Goal: Transaction & Acquisition: Purchase product/service

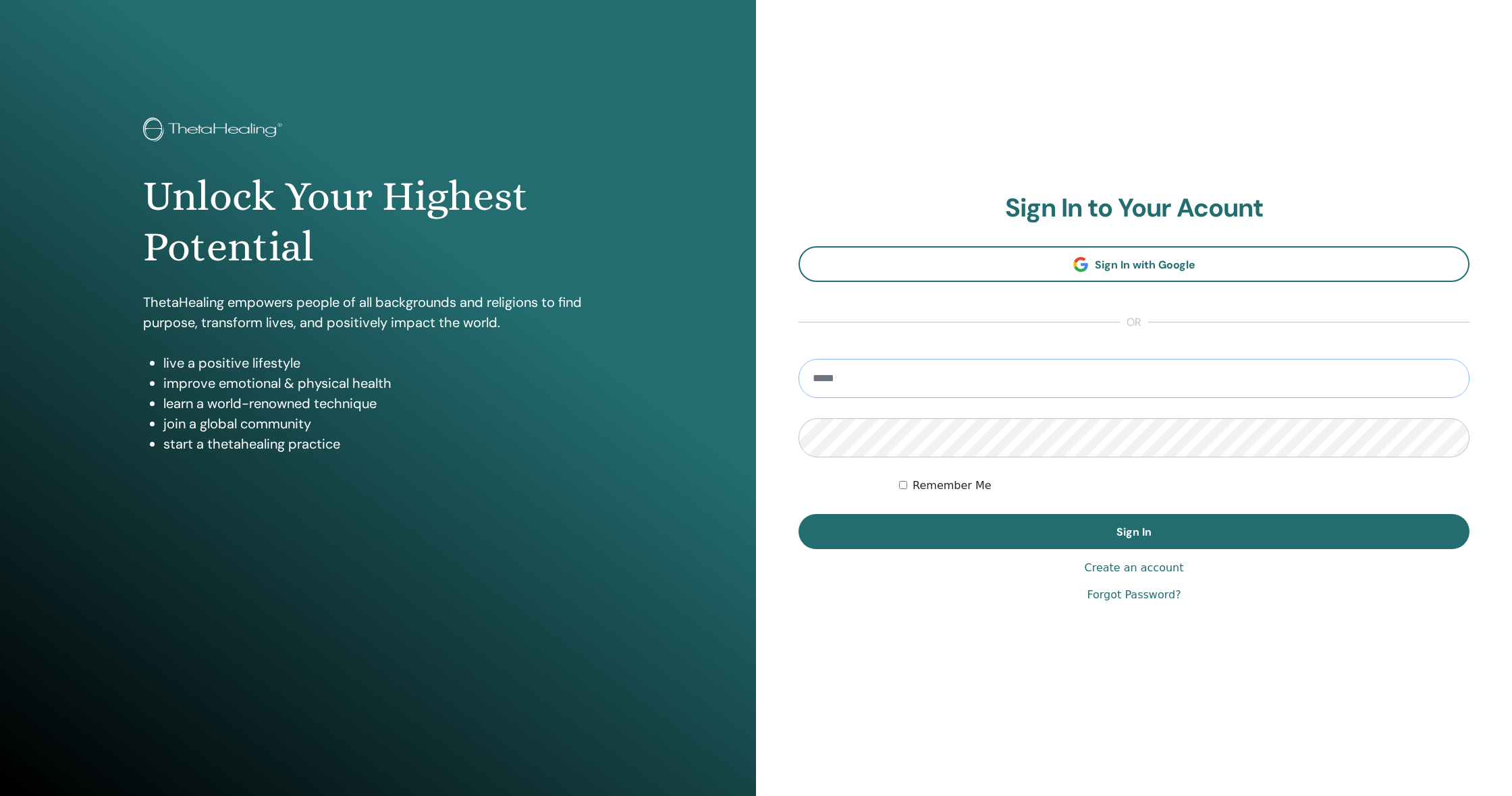
type input "**********"
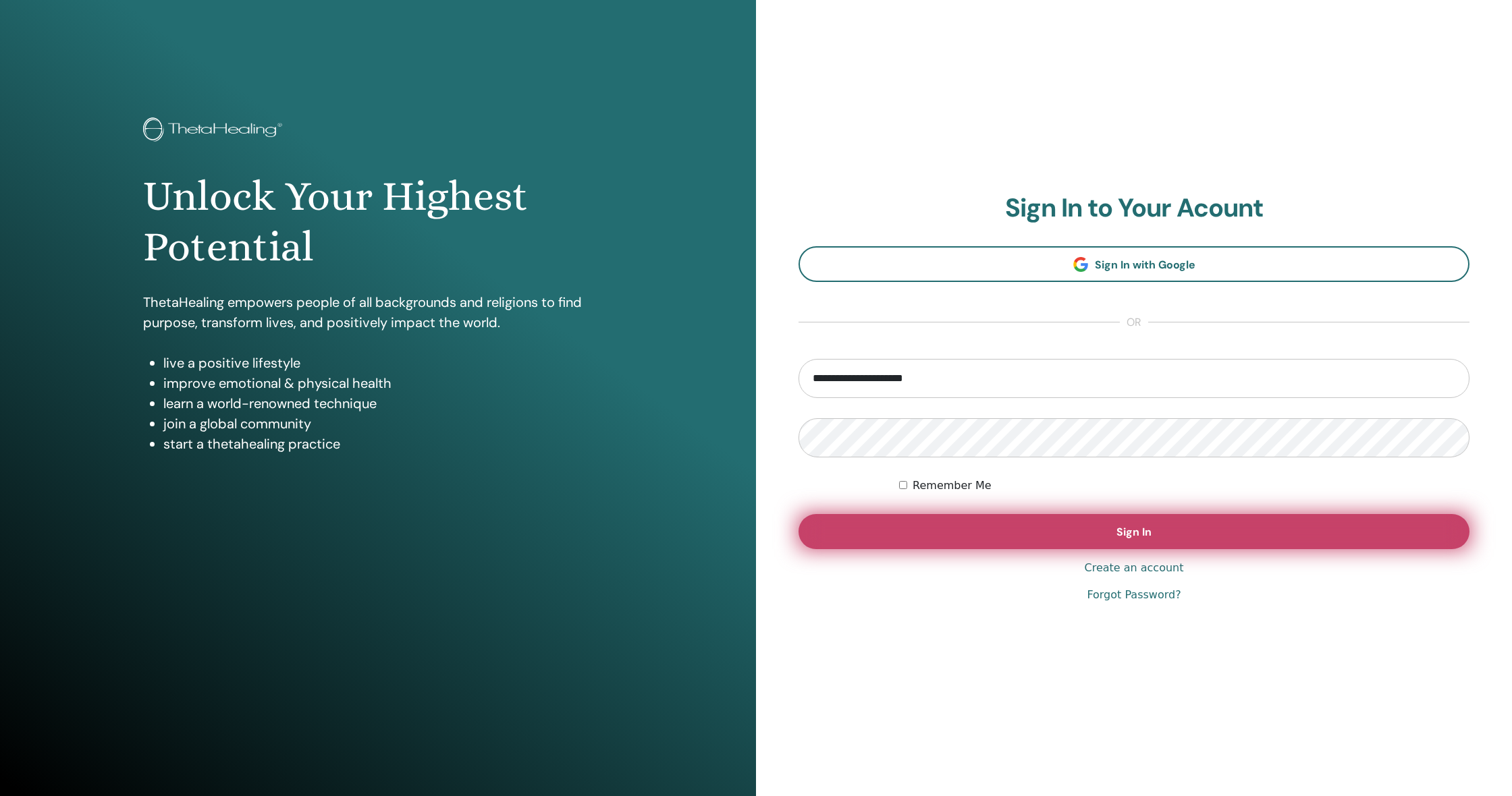
click at [991, 524] on button "Sign In" at bounding box center [1134, 532] width 671 height 35
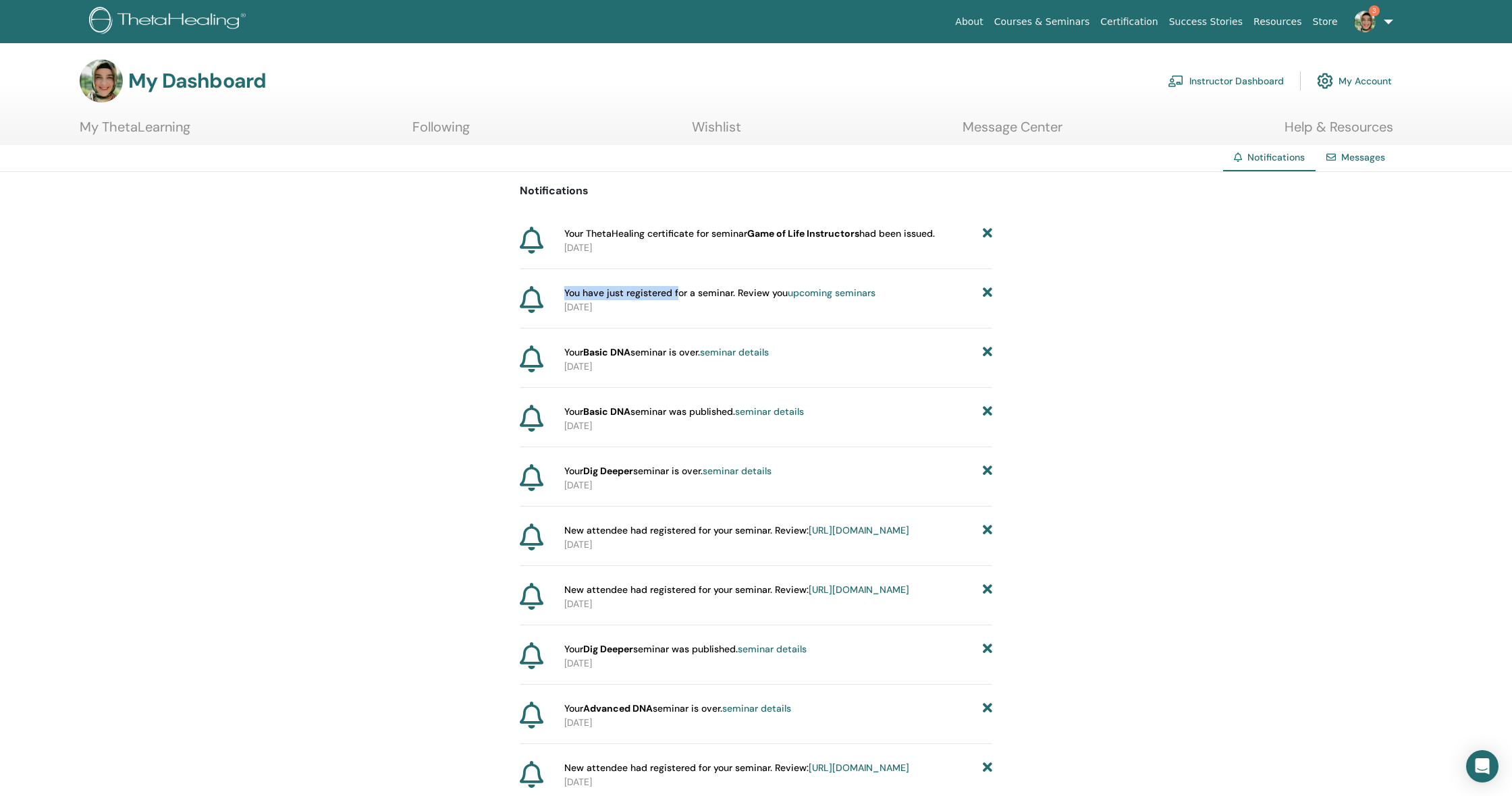
drag, startPoint x: 675, startPoint y: 288, endPoint x: 553, endPoint y: 292, distance: 122.1
click at [553, 292] on div "You have just registered for a seminar. Review you upcoming seminars 2025-07-28" at bounding box center [756, 299] width 472 height 28
click at [549, 292] on div at bounding box center [539, 299] width 39 height 28
click at [222, 78] on h3 "My Dashboard" at bounding box center [197, 80] width 138 height 24
click at [1245, 79] on link "Instructor Dashboard" at bounding box center [1225, 80] width 116 height 30
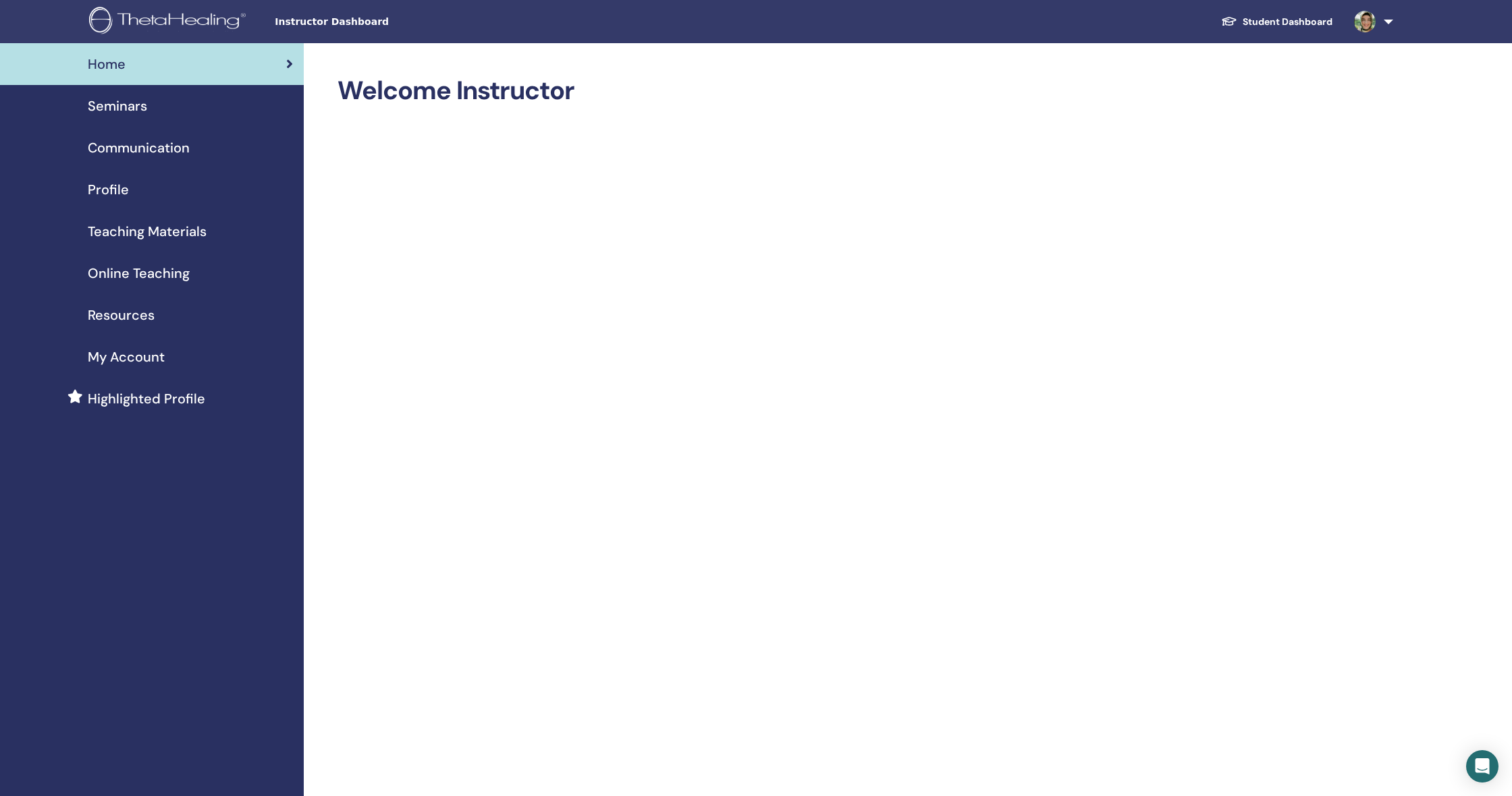
click at [149, 242] on link "Teaching Materials" at bounding box center [151, 232] width 304 height 41
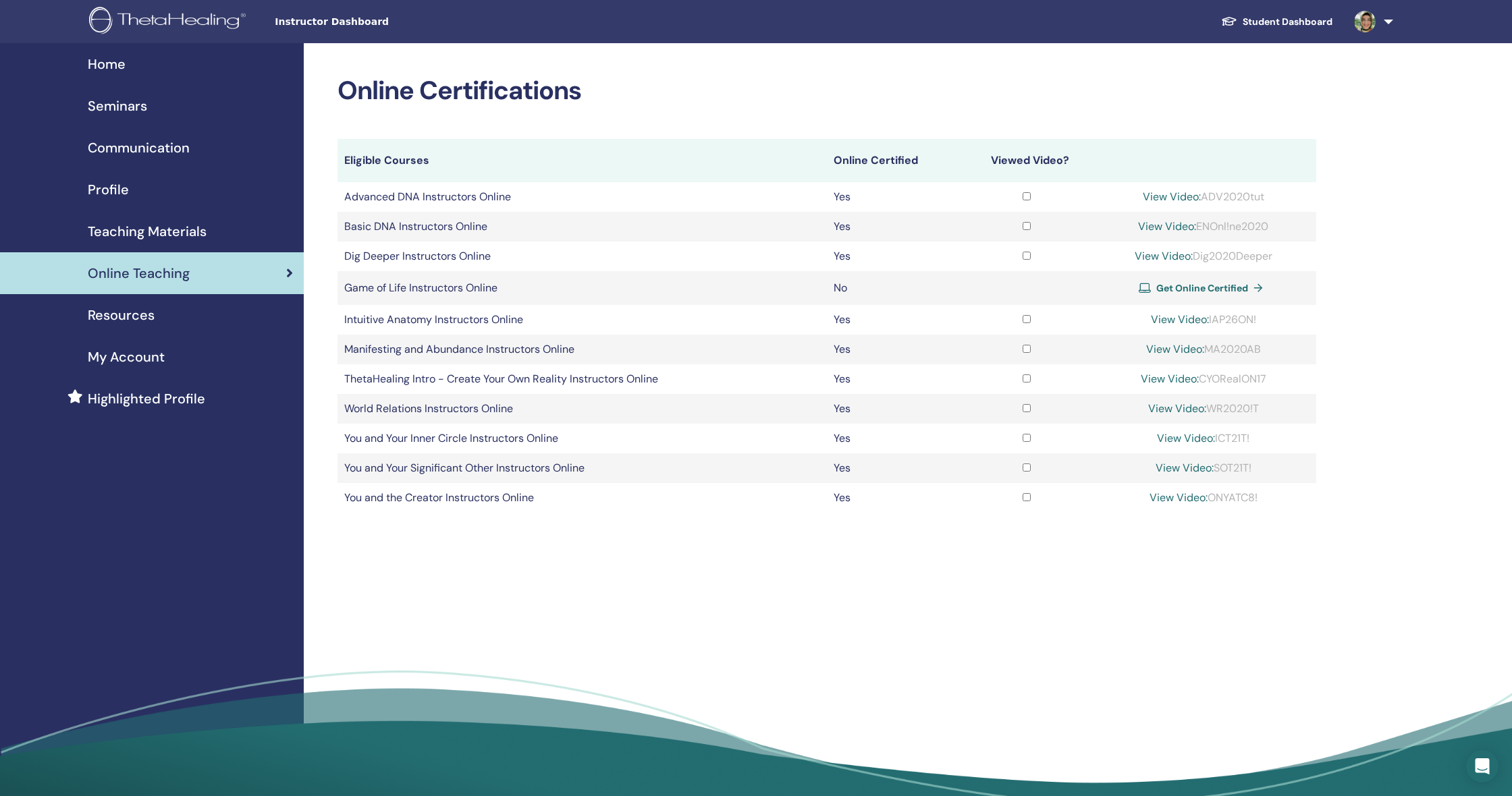
click at [1188, 284] on span "Get Online Certified" at bounding box center [1203, 288] width 92 height 12
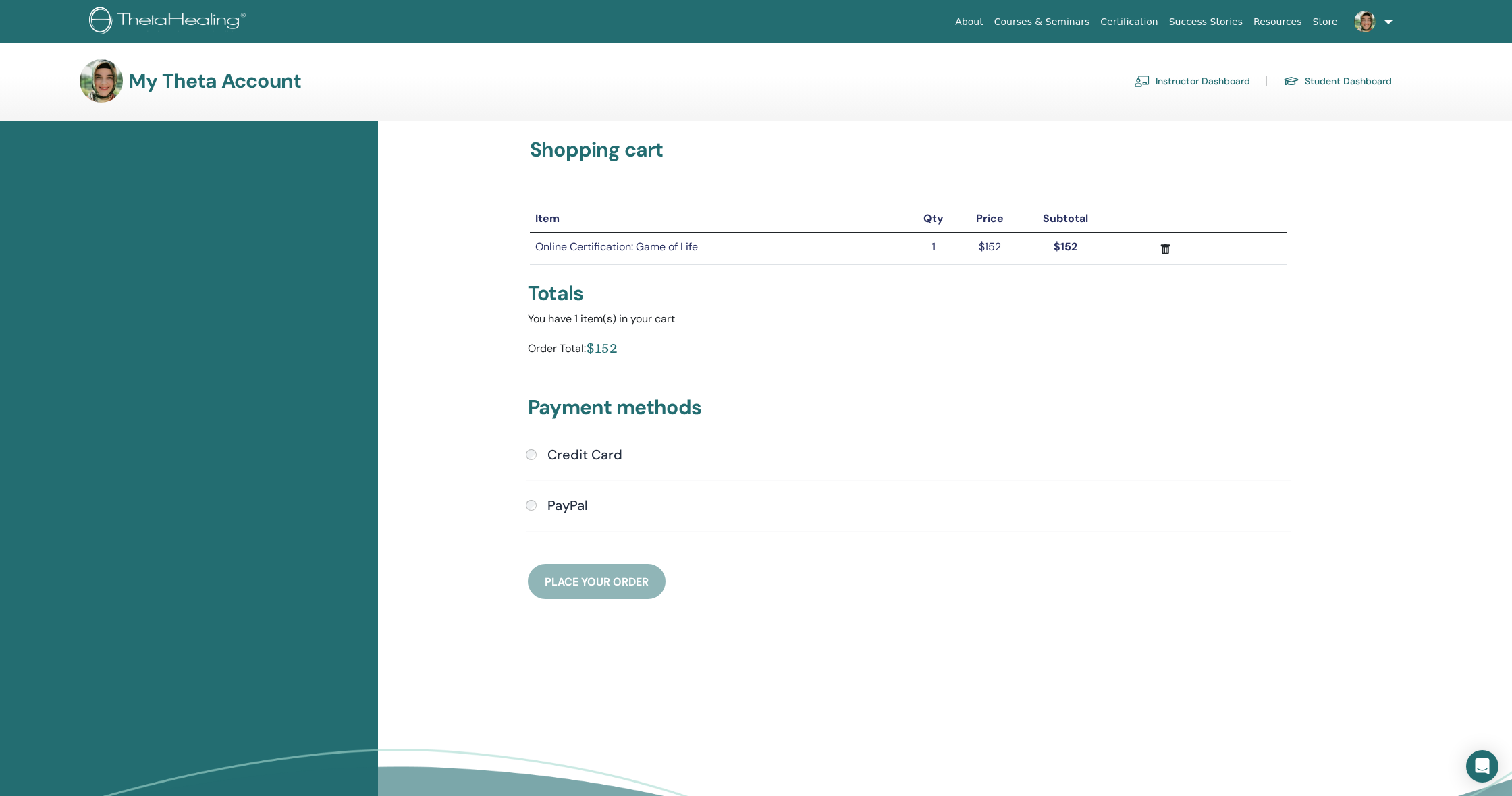
click at [583, 459] on h4 "Credit Card" at bounding box center [584, 455] width 75 height 16
